Goal: Find specific page/section: Find specific page/section

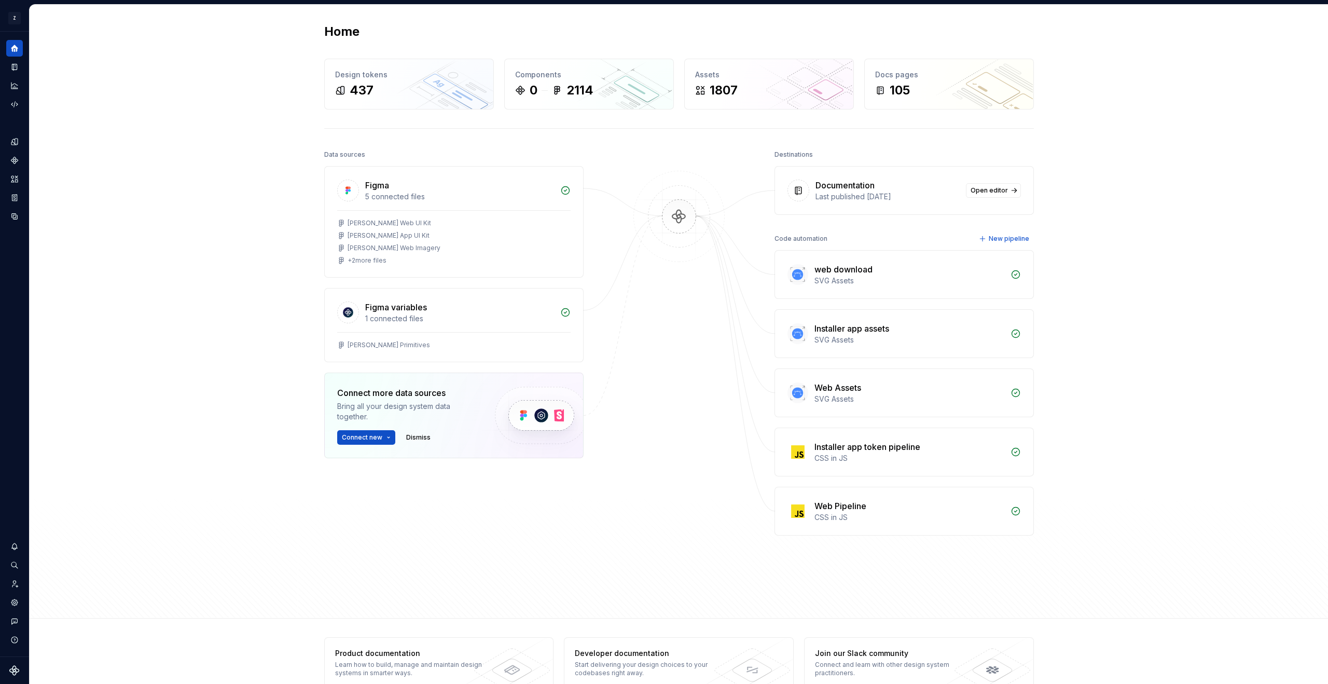
click at [618, 527] on div "Data sources Figma 5 connected files Zuno Web UI Kit Zuno App UI Kit Zuno Web I…" at bounding box center [679, 373] width 710 height 452
click at [154, 299] on div "Home Design tokens 437 Components 0 2114 Assets 1807 Docs pages 105 Data source…" at bounding box center [679, 312] width 1299 height 614
click at [12, 180] on icon "Assets" at bounding box center [14, 178] width 7 height 7
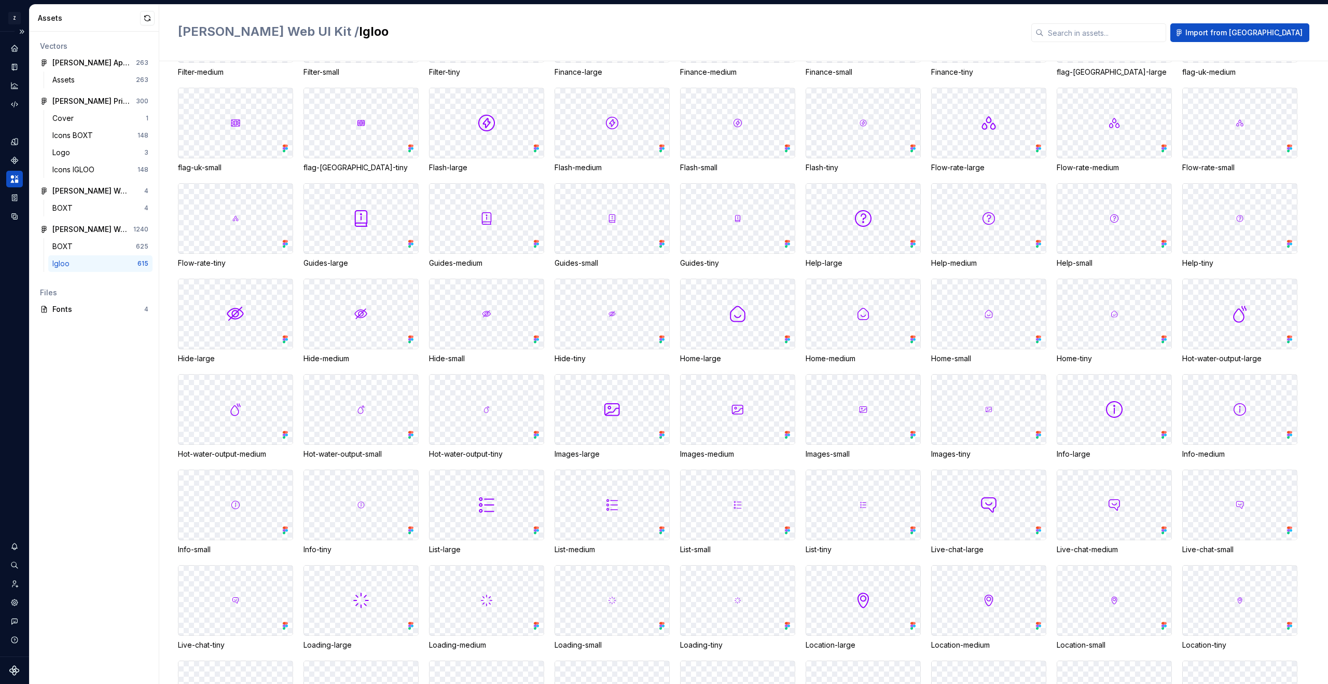
scroll to position [2936, 0]
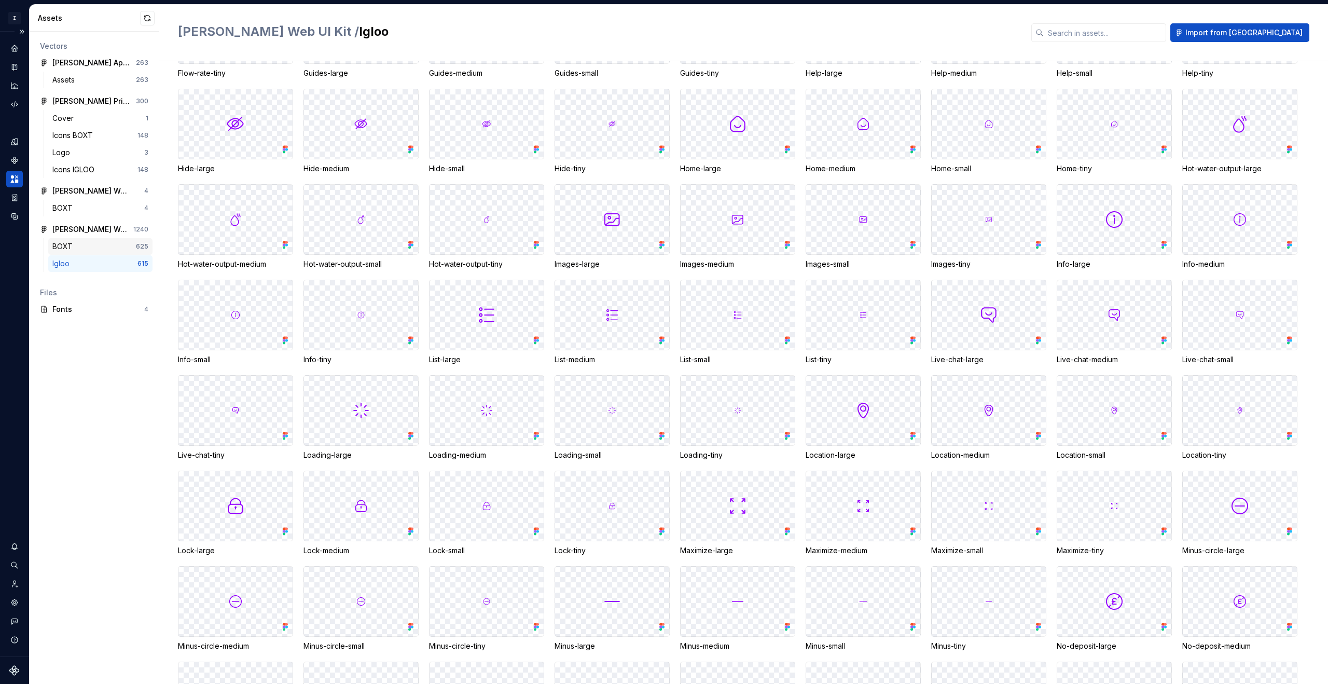
click at [84, 239] on div "BOXT 625" at bounding box center [100, 246] width 104 height 17
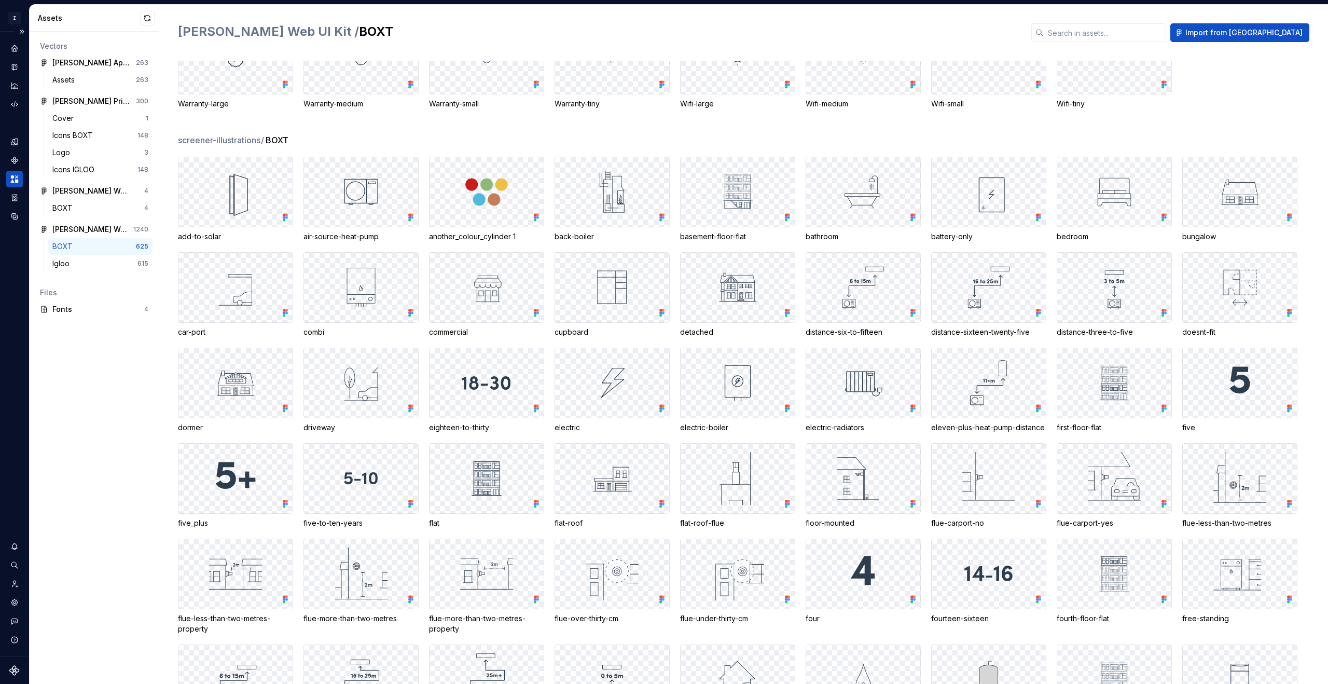
scroll to position [5097, 0]
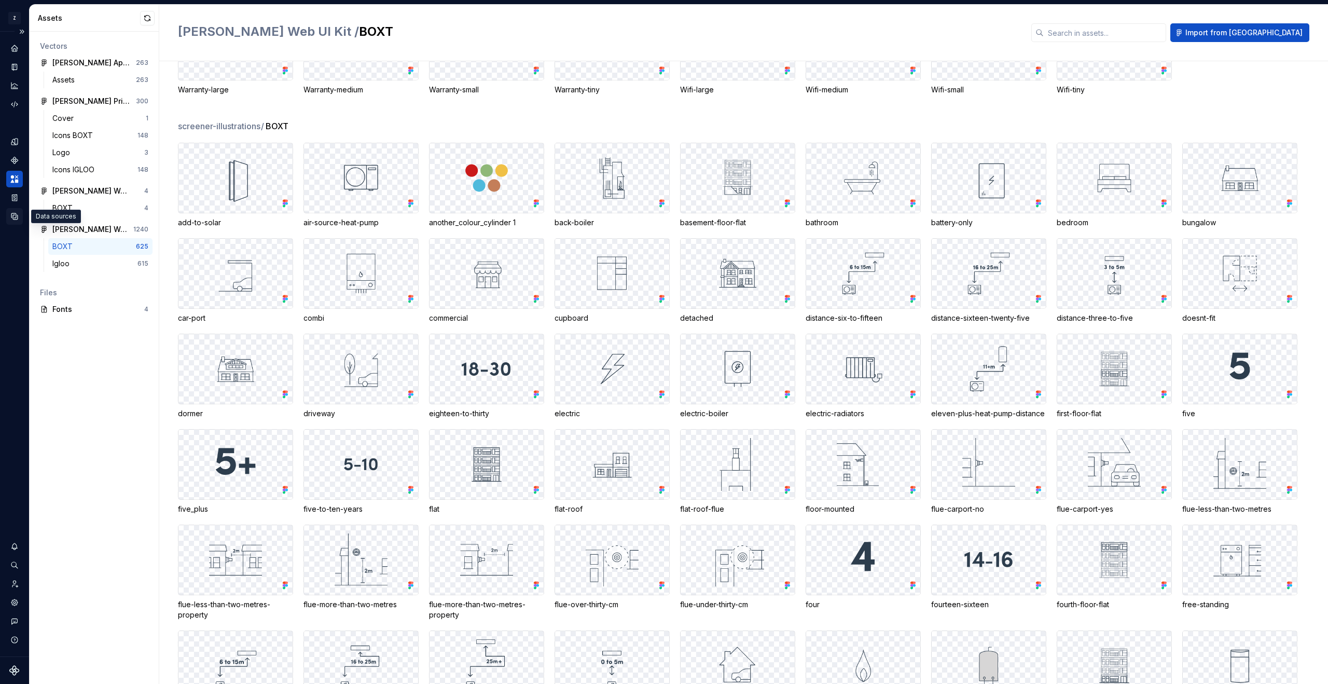
click at [12, 215] on icon "Data sources" at bounding box center [14, 216] width 6 height 6
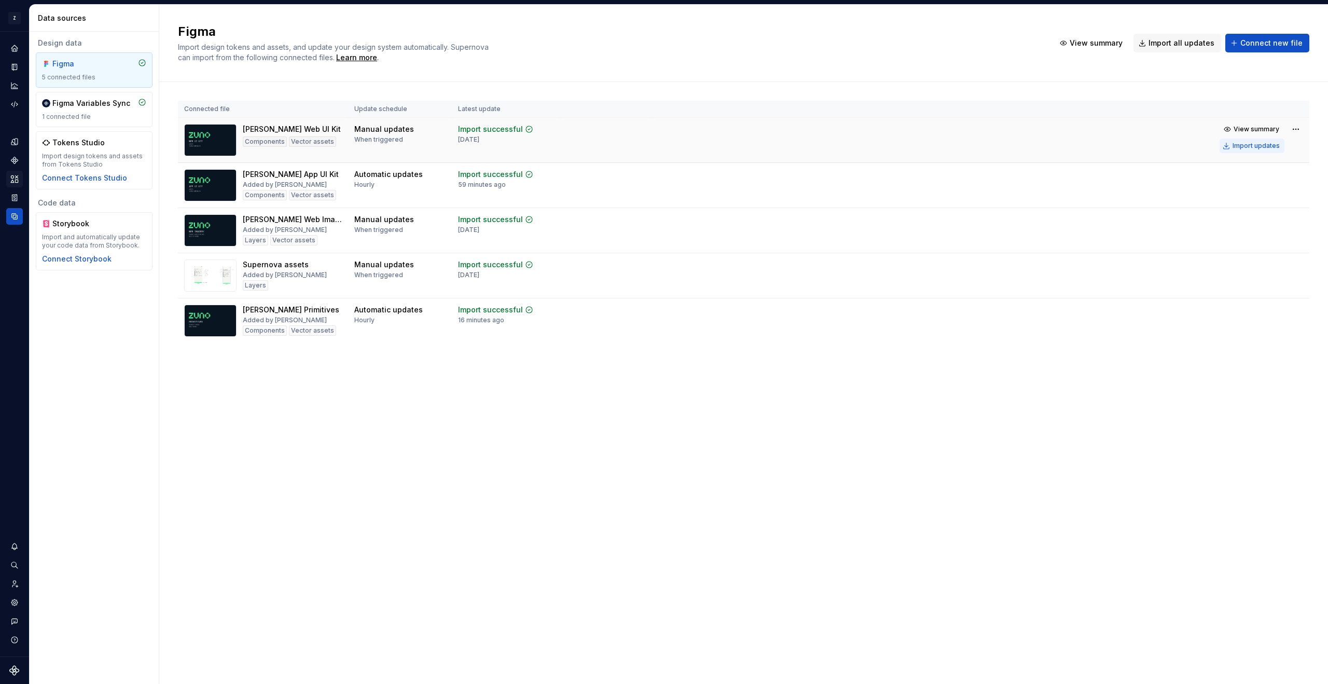
click at [1253, 147] on div "Import updates" at bounding box center [1256, 146] width 47 height 8
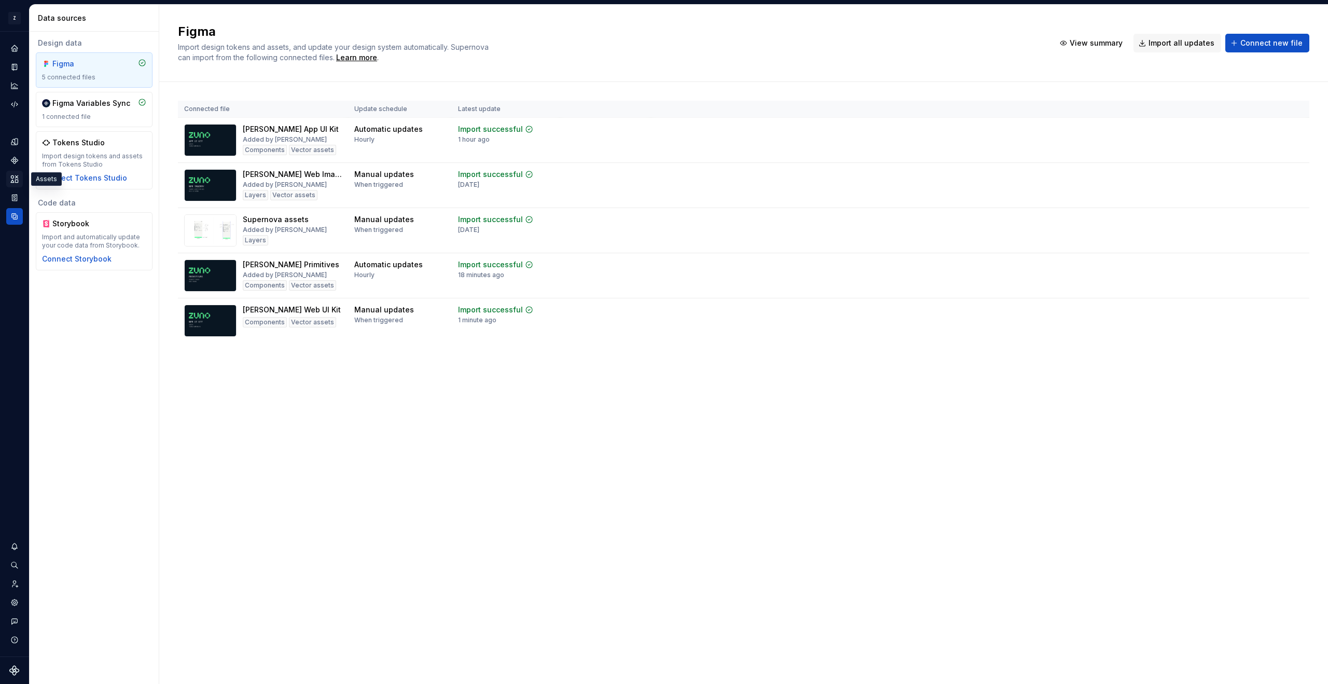
click at [16, 177] on icon "Assets" at bounding box center [14, 178] width 7 height 7
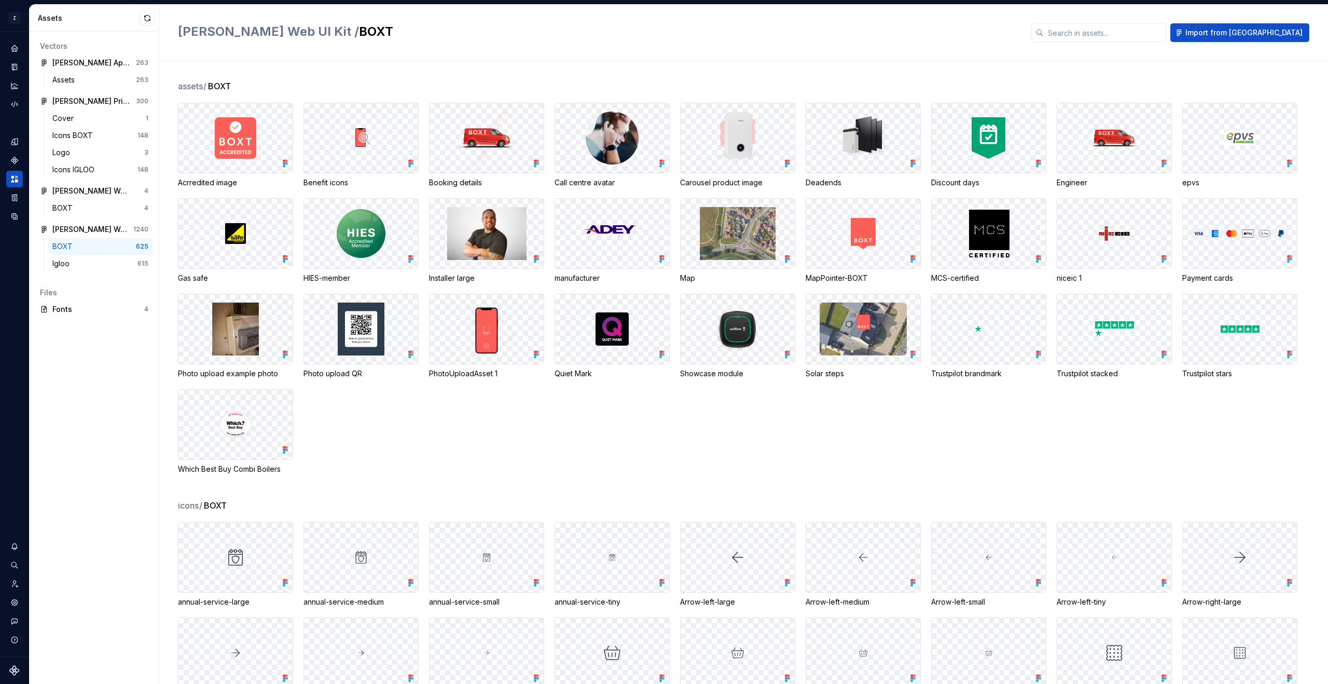
click at [87, 244] on div "BOXT" at bounding box center [94, 246] width 84 height 10
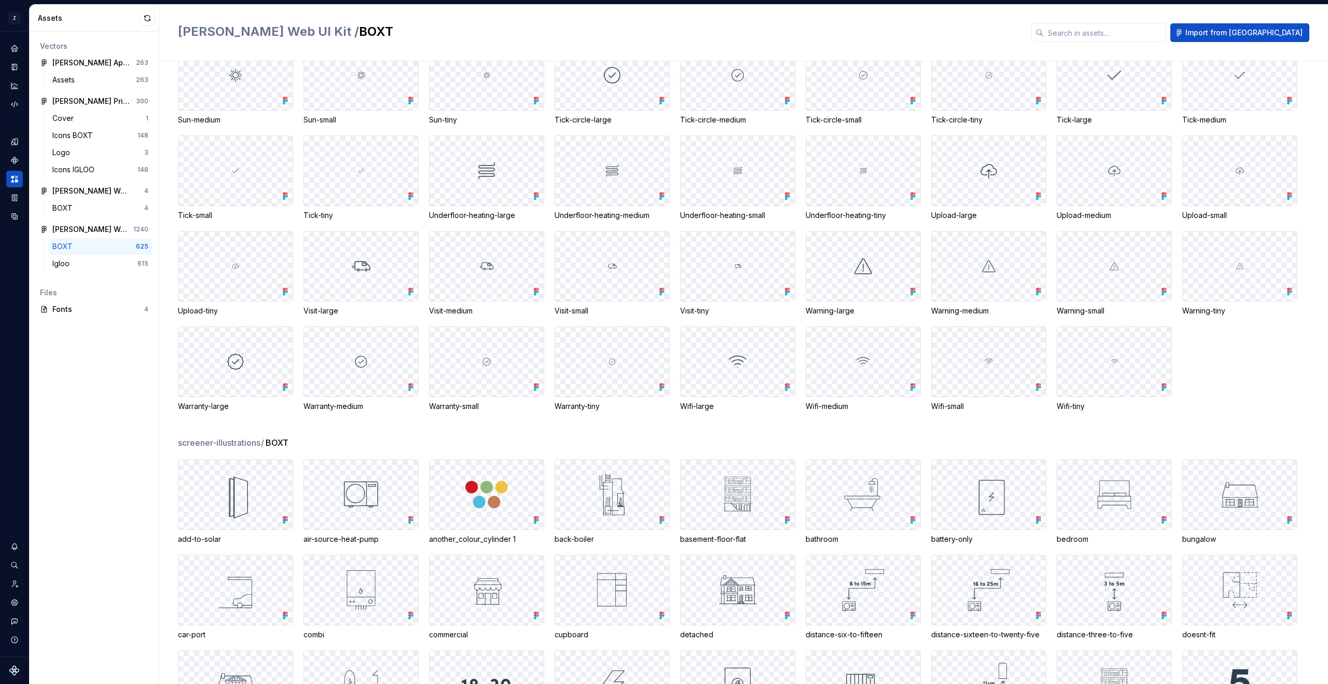
scroll to position [5220, 0]
